Goal: Information Seeking & Learning: Check status

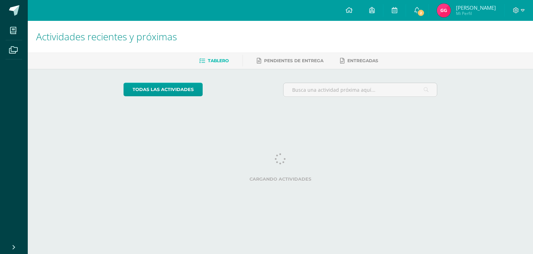
click at [444, 11] on img at bounding box center [444, 10] width 14 height 14
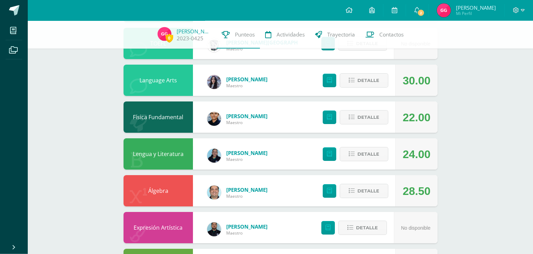
scroll to position [195, 0]
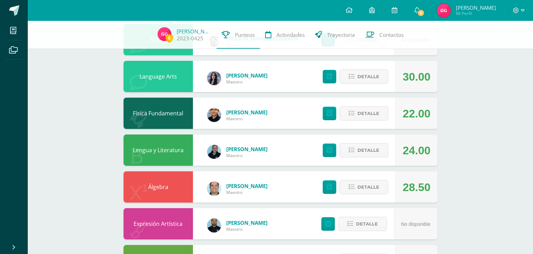
drag, startPoint x: 398, startPoint y: 177, endPoint x: 436, endPoint y: 182, distance: 38.1
click at [436, 182] on div "28.50" at bounding box center [416, 186] width 42 height 31
click at [355, 184] on icon at bounding box center [352, 187] width 6 height 6
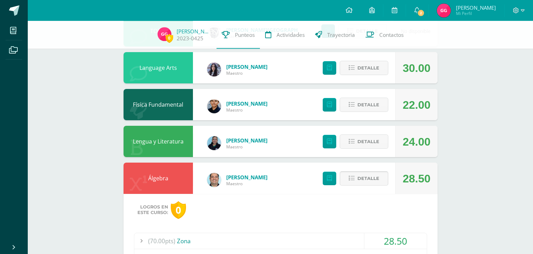
scroll to position [205, 0]
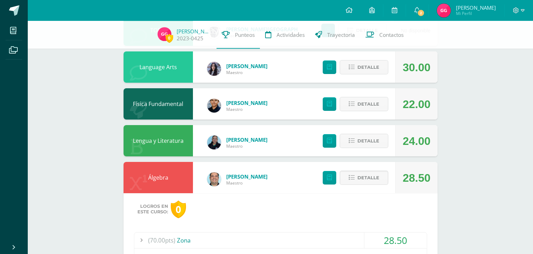
click at [303, 232] on div "(70.00pts) Zona" at bounding box center [280, 240] width 293 height 16
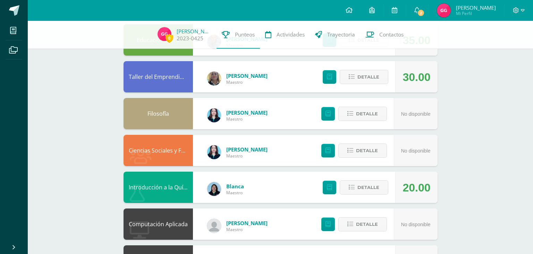
scroll to position [732, 0]
